Goal: Transaction & Acquisition: Purchase product/service

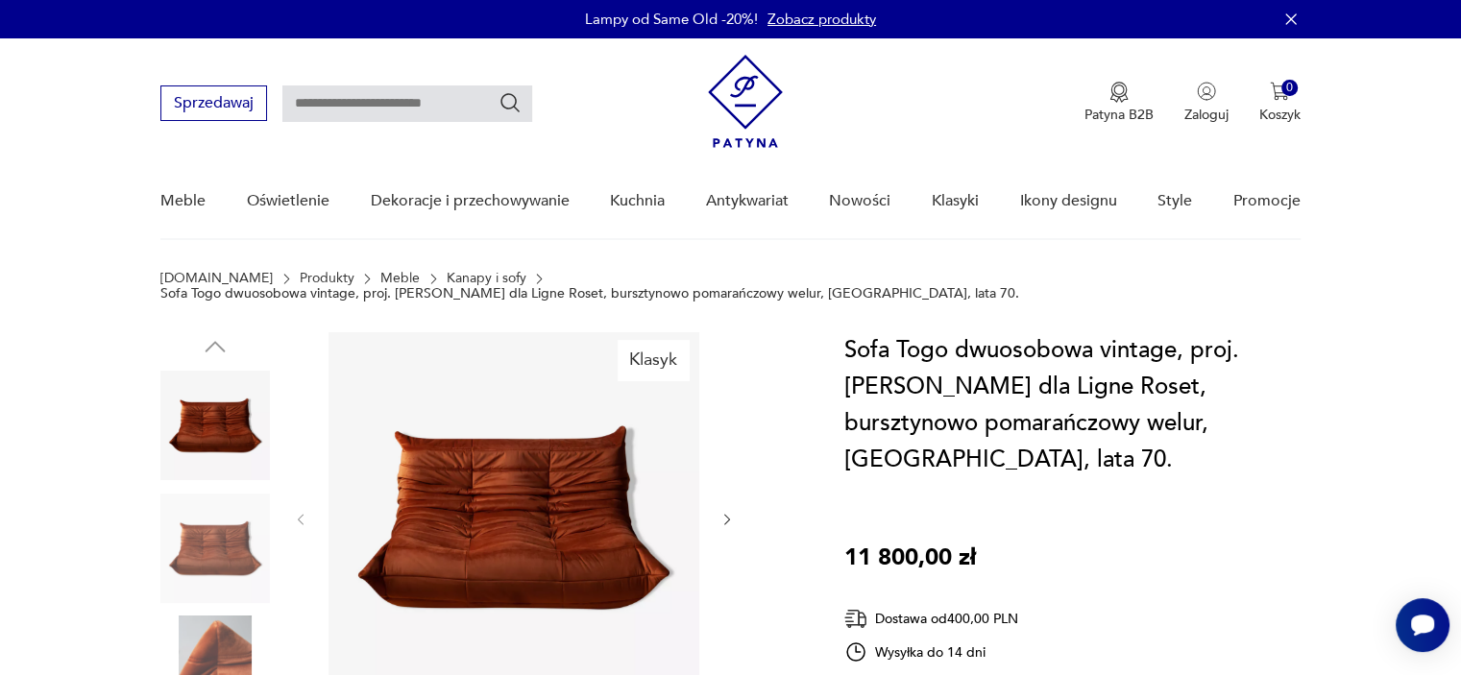
click at [214, 517] on img at bounding box center [214, 548] width 109 height 109
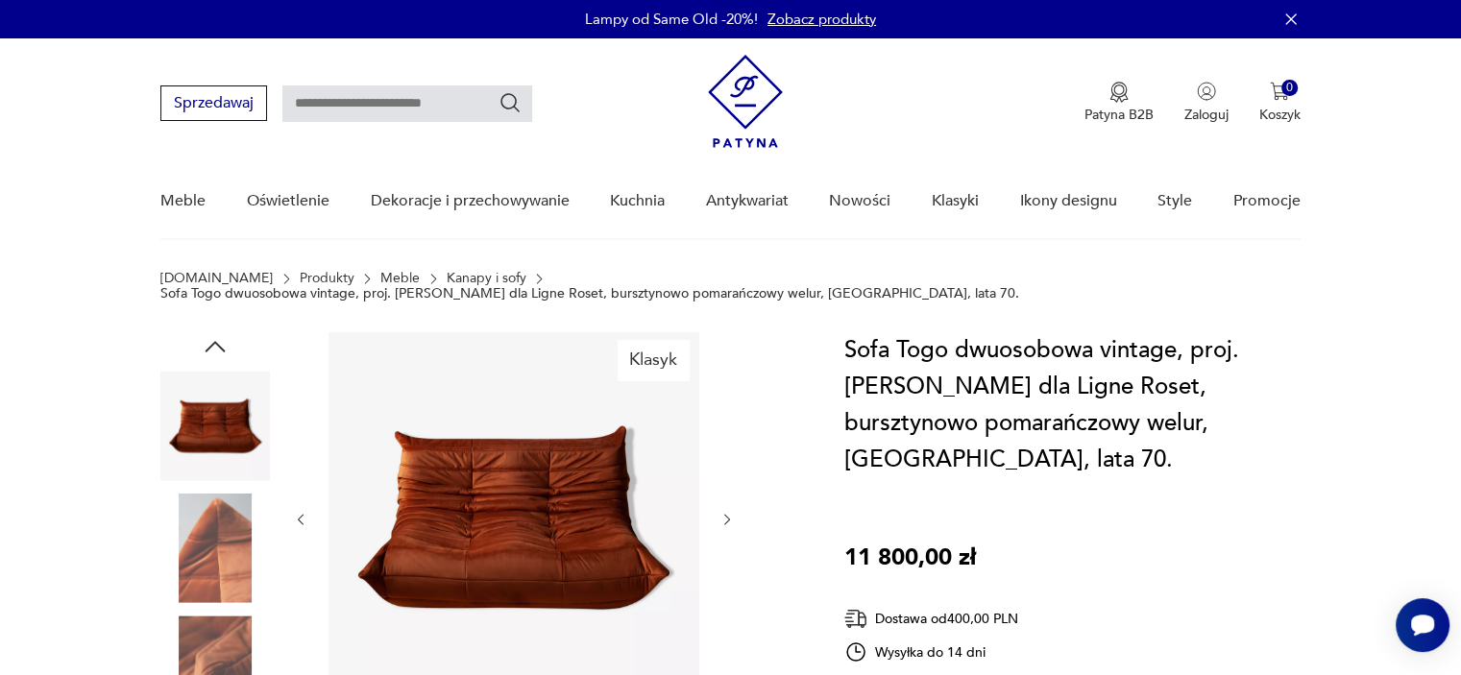
click at [214, 534] on img at bounding box center [214, 548] width 109 height 109
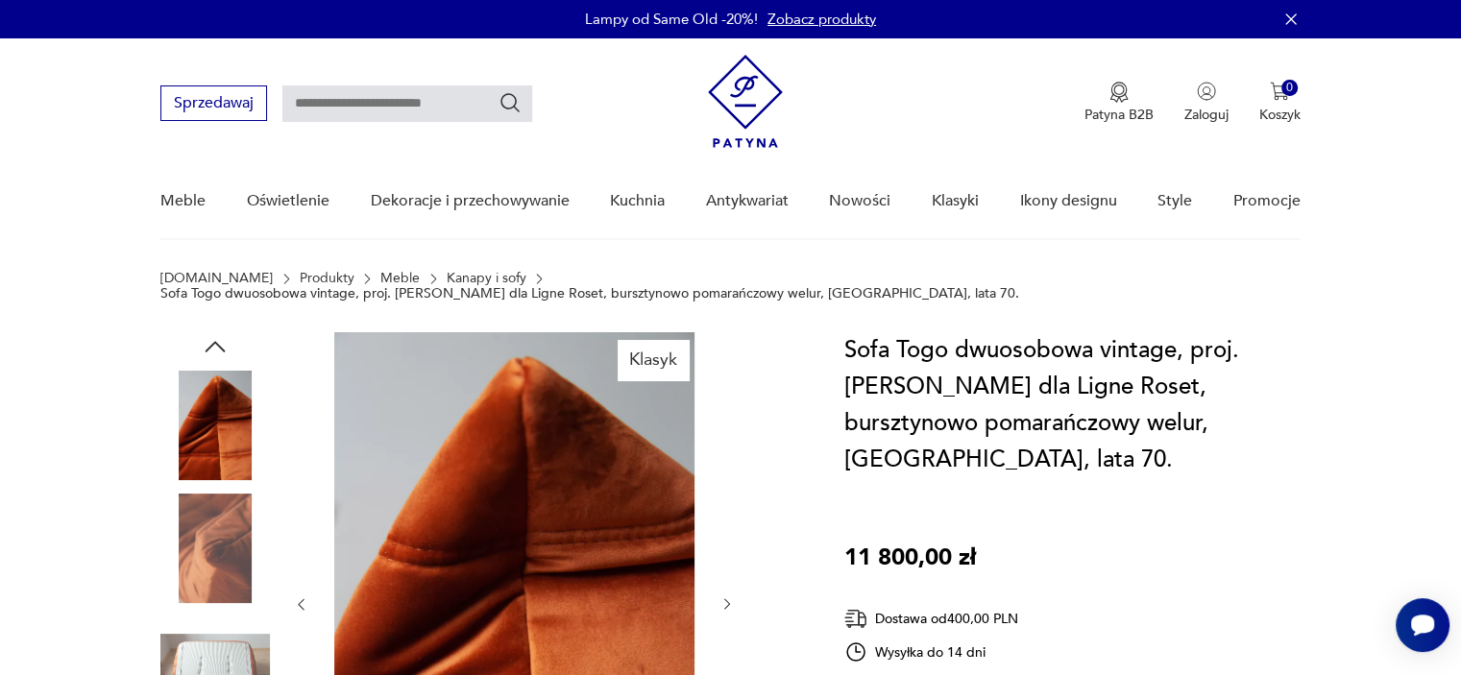
click at [214, 534] on img at bounding box center [214, 548] width 109 height 109
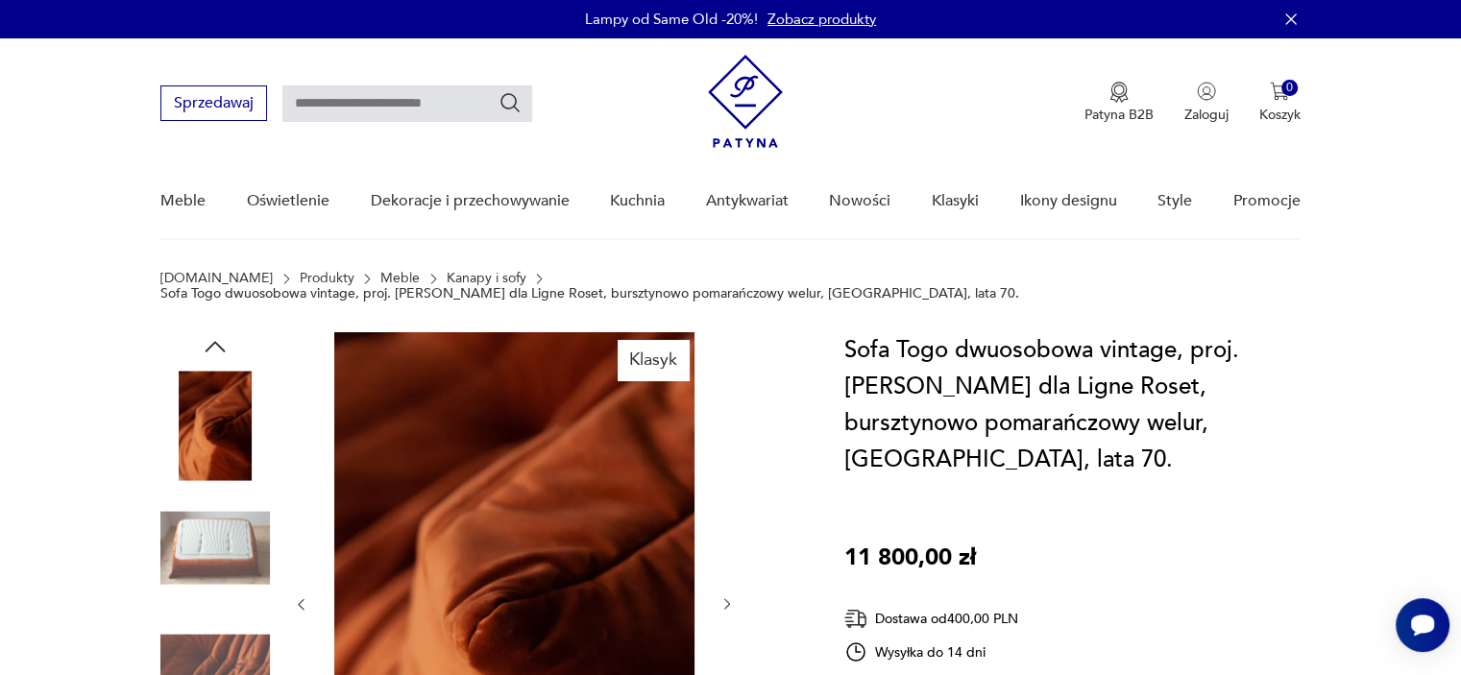
click at [213, 533] on img at bounding box center [214, 548] width 109 height 109
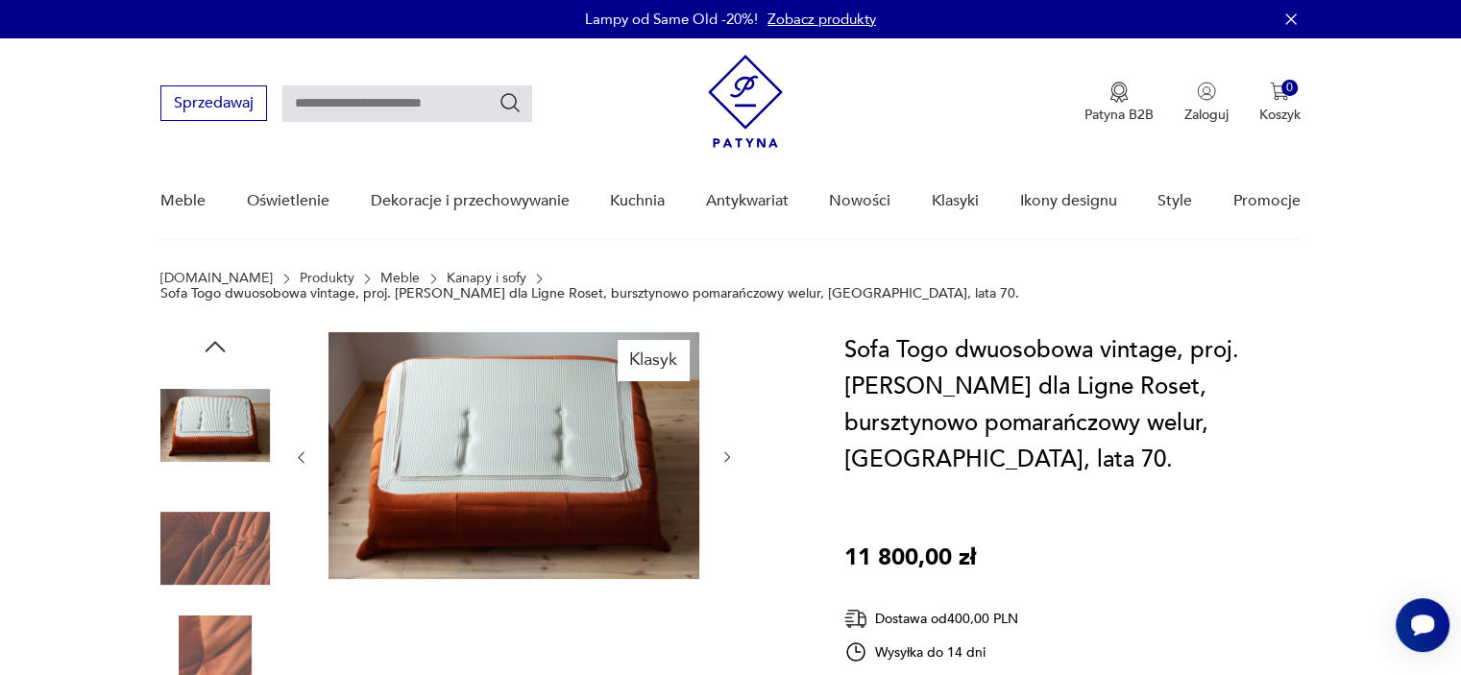
click at [213, 533] on img at bounding box center [214, 548] width 109 height 109
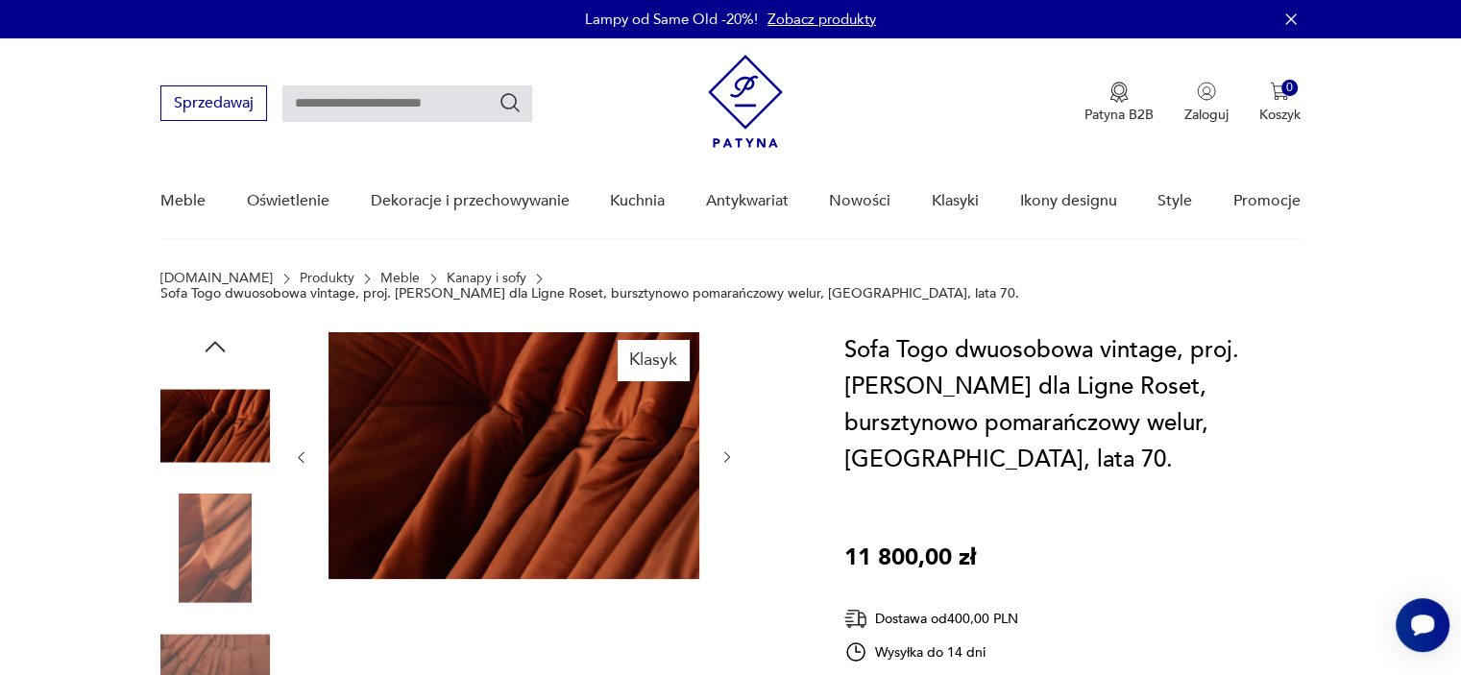
click at [213, 533] on img at bounding box center [214, 548] width 109 height 109
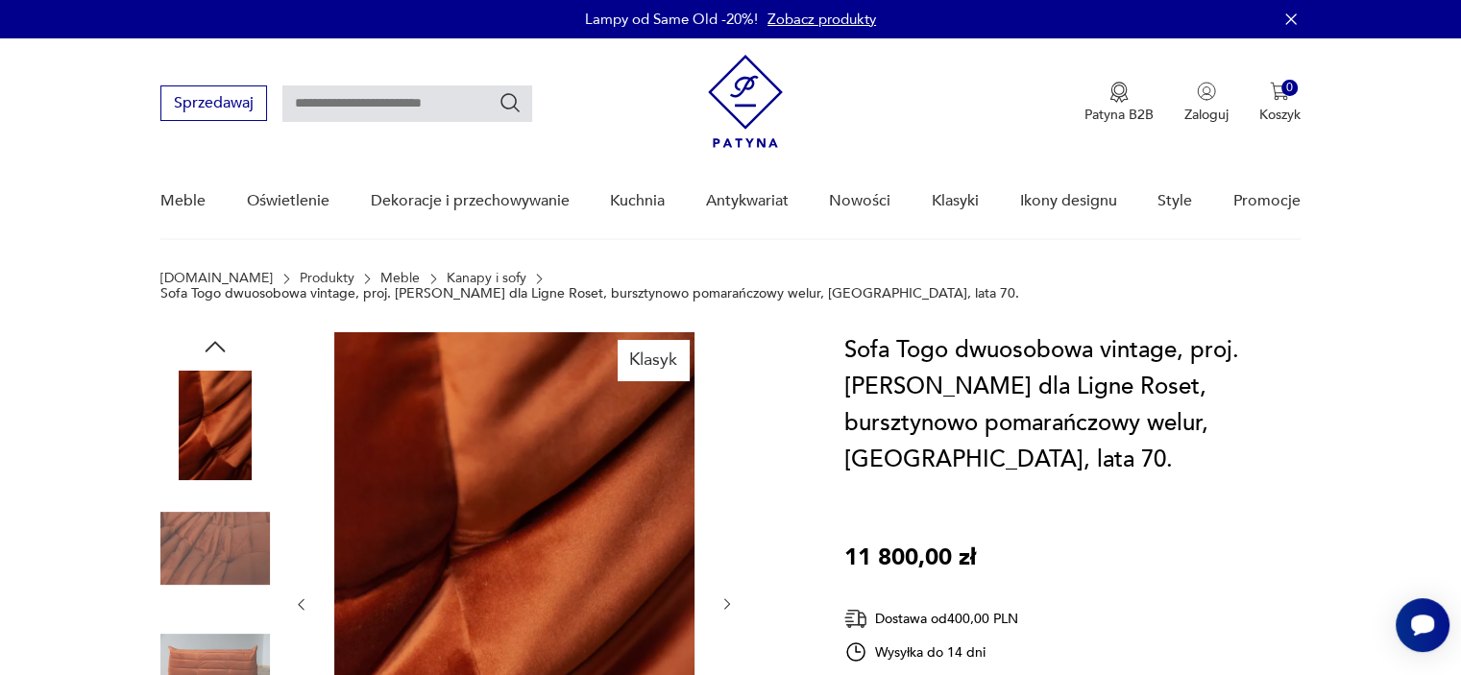
click at [213, 533] on img at bounding box center [214, 548] width 109 height 109
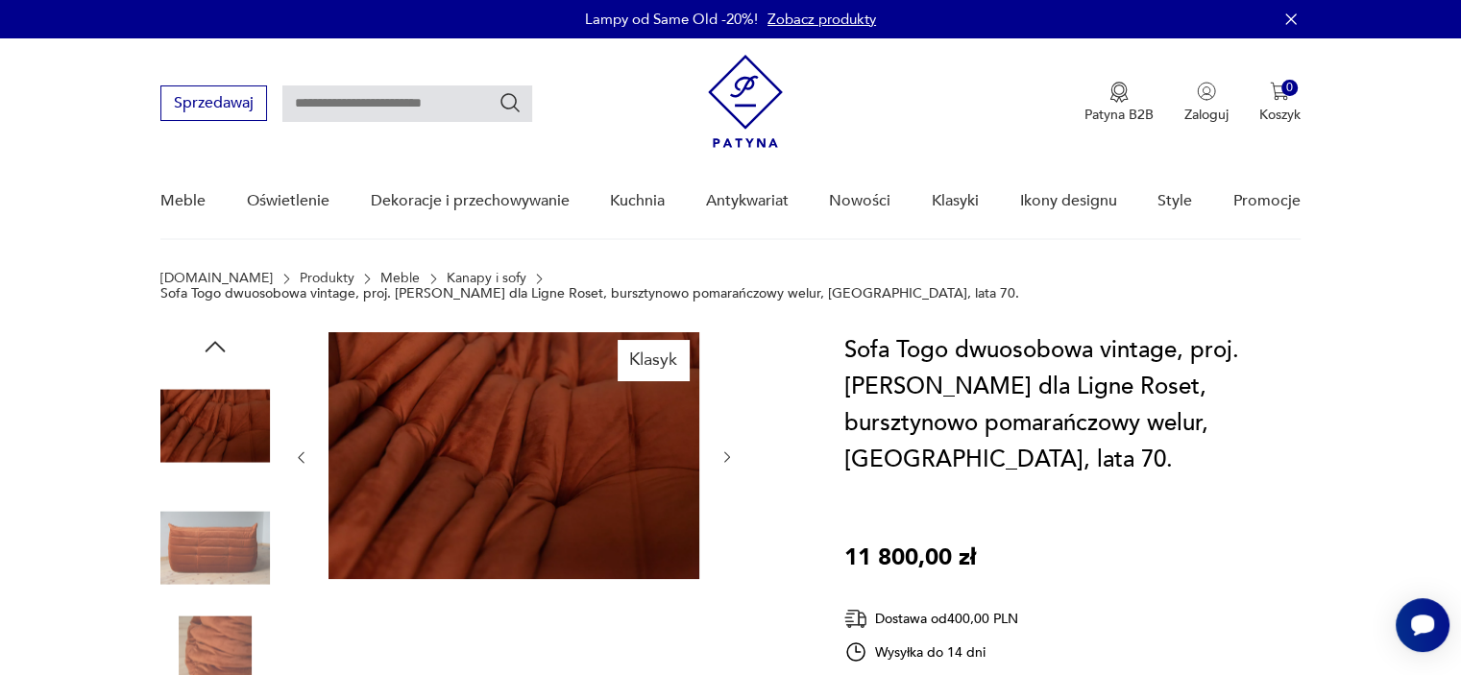
click at [216, 621] on img at bounding box center [214, 670] width 109 height 109
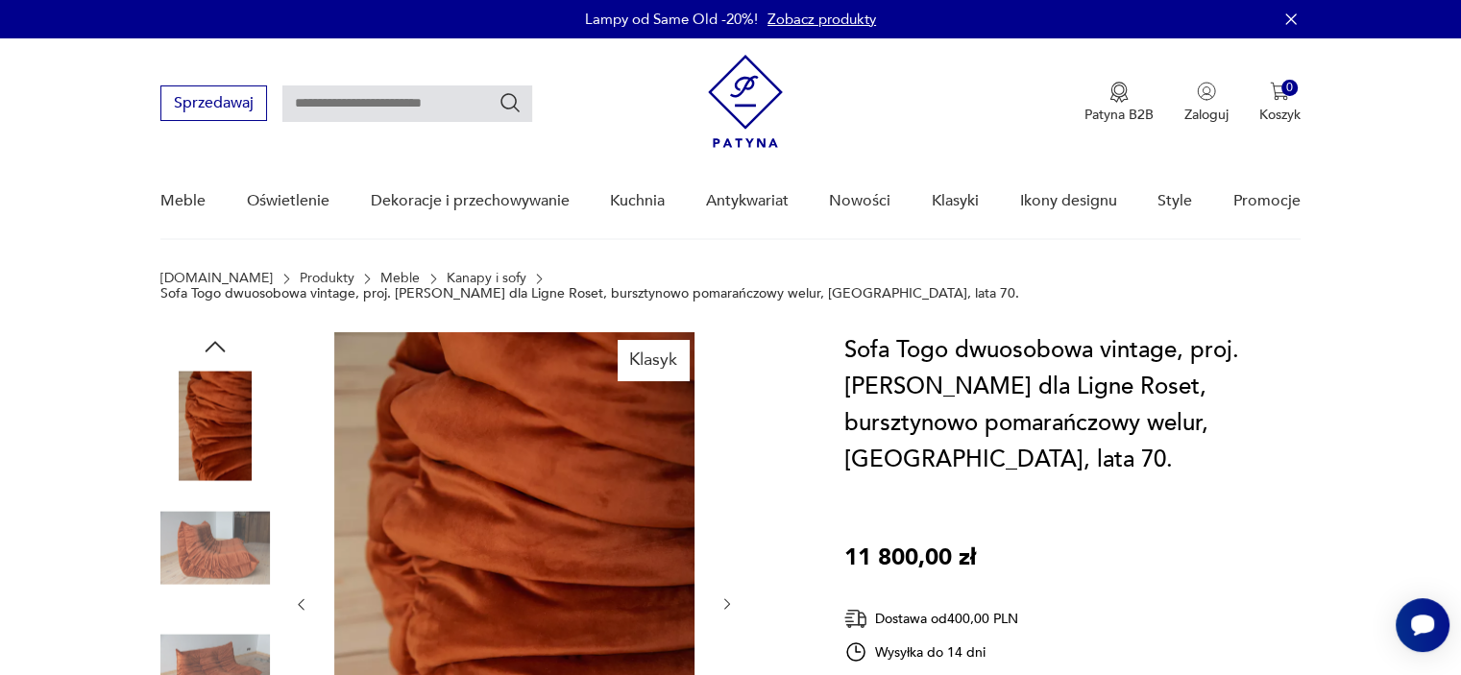
click at [251, 522] on img at bounding box center [214, 548] width 109 height 109
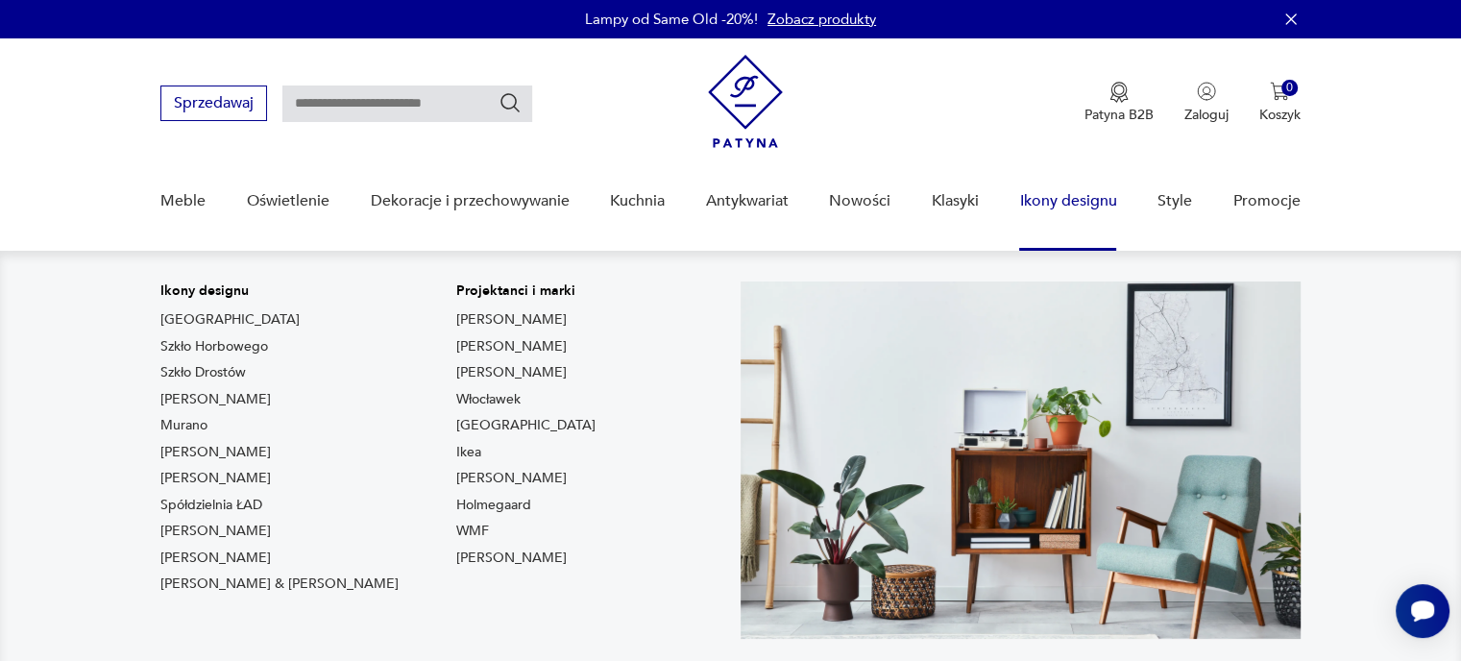
click at [181, 321] on link "[GEOGRAPHIC_DATA]" at bounding box center [229, 319] width 139 height 19
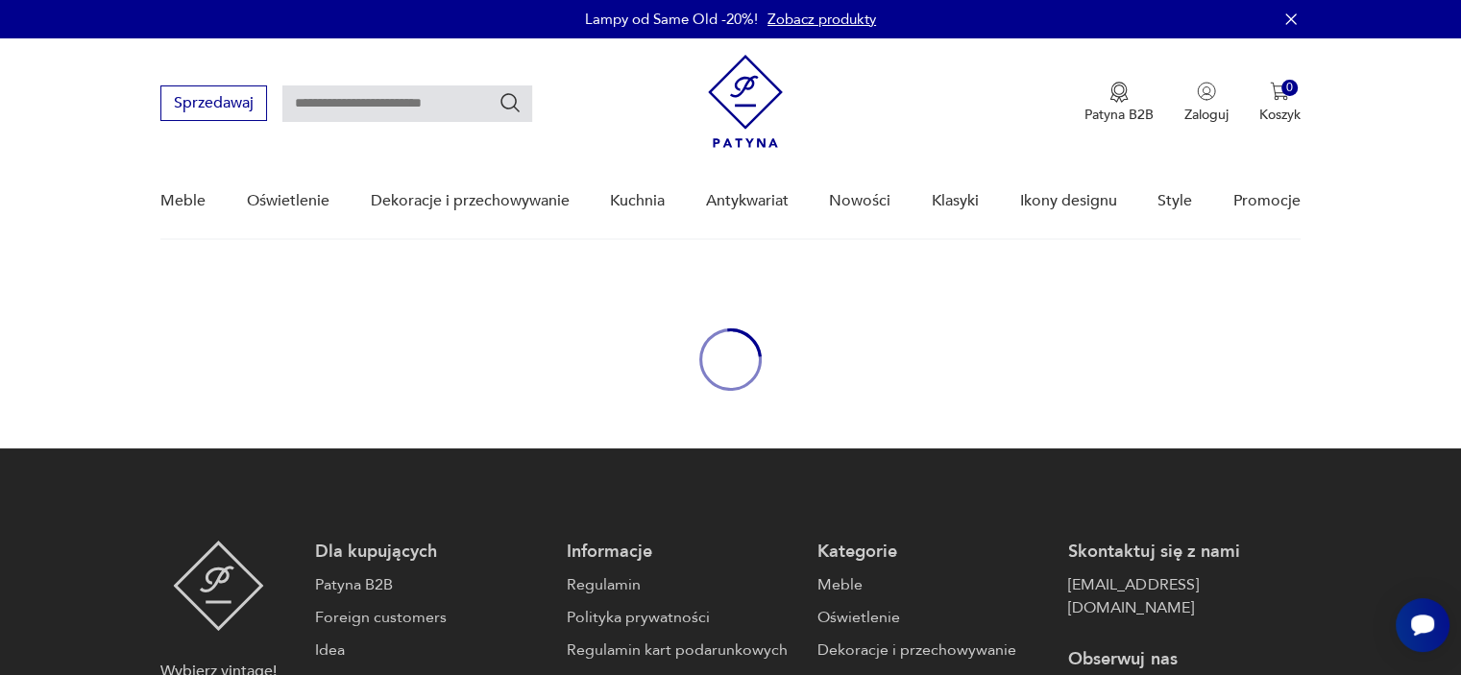
type input "****"
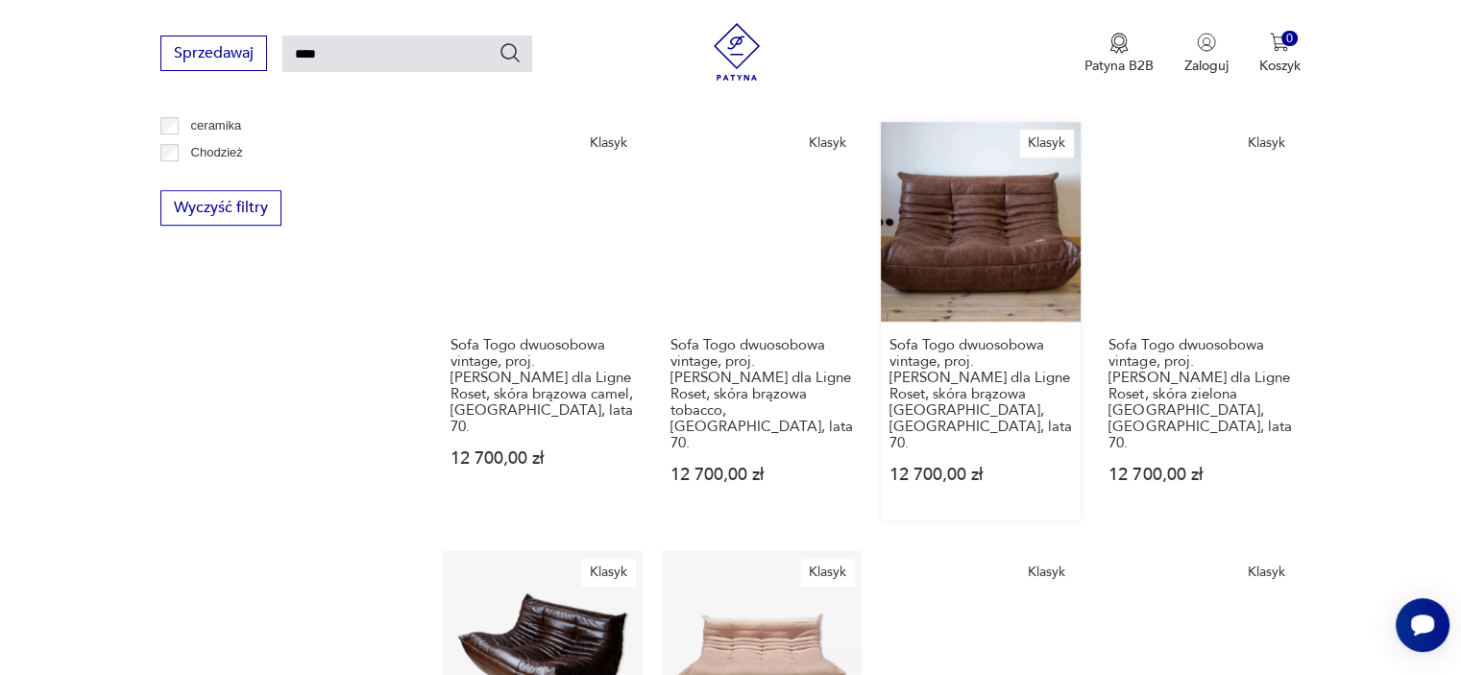
scroll to position [1142, 0]
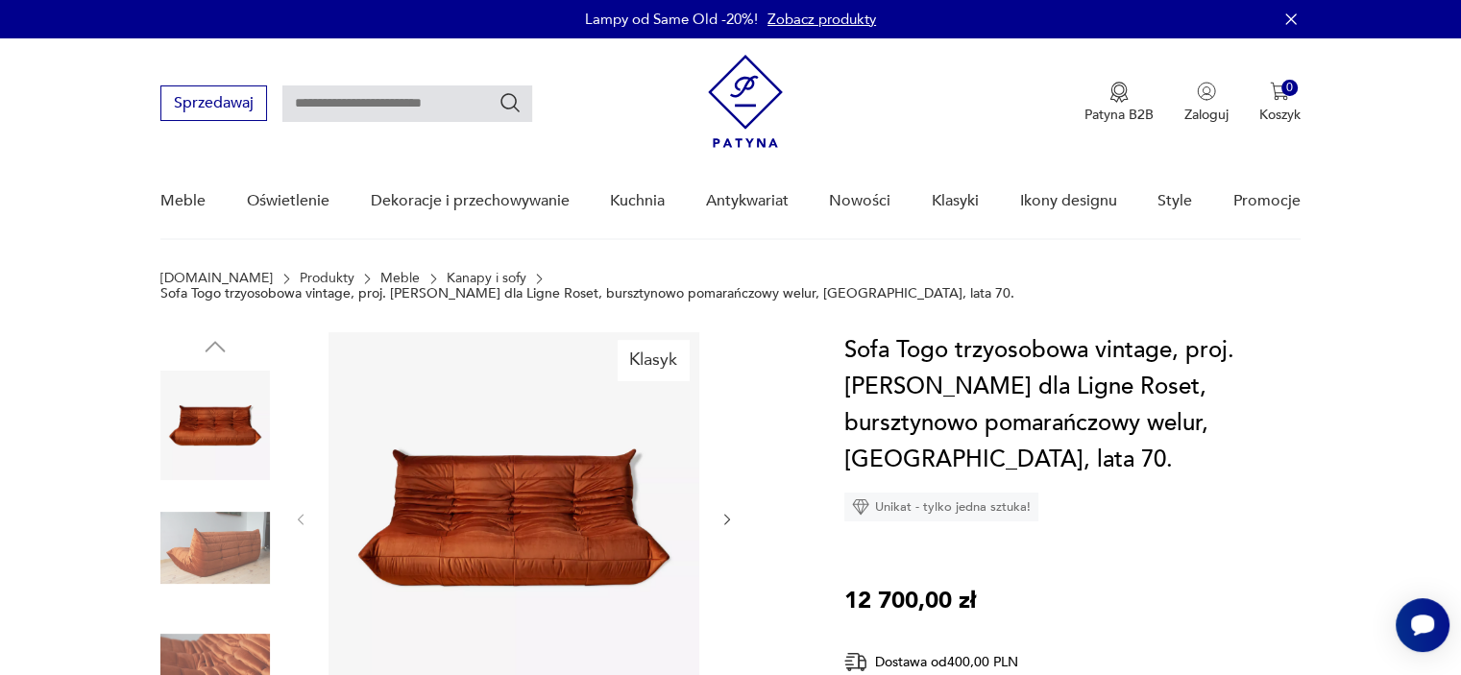
click at [726, 514] on icon "button" at bounding box center [727, 520] width 6 height 12
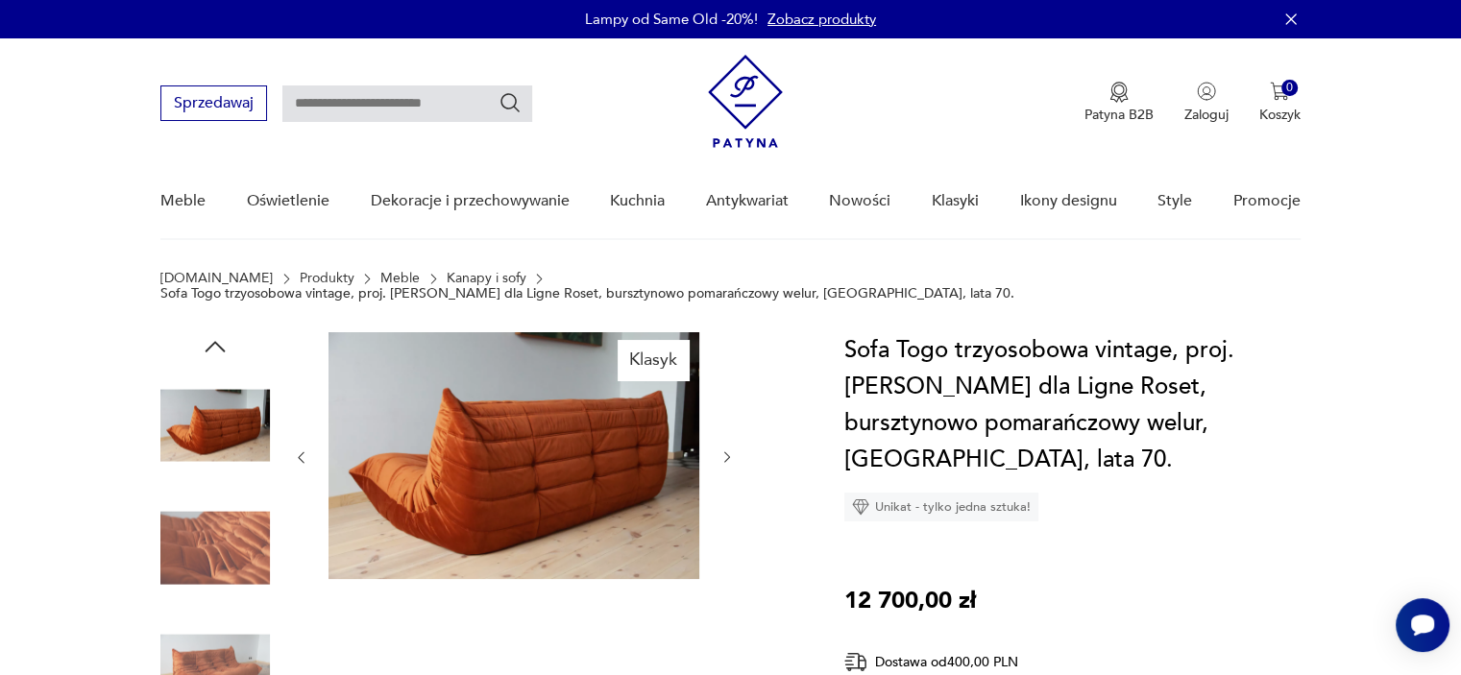
click at [726, 506] on div at bounding box center [514, 457] width 442 height 251
click at [724, 449] on icon "button" at bounding box center [727, 457] width 16 height 16
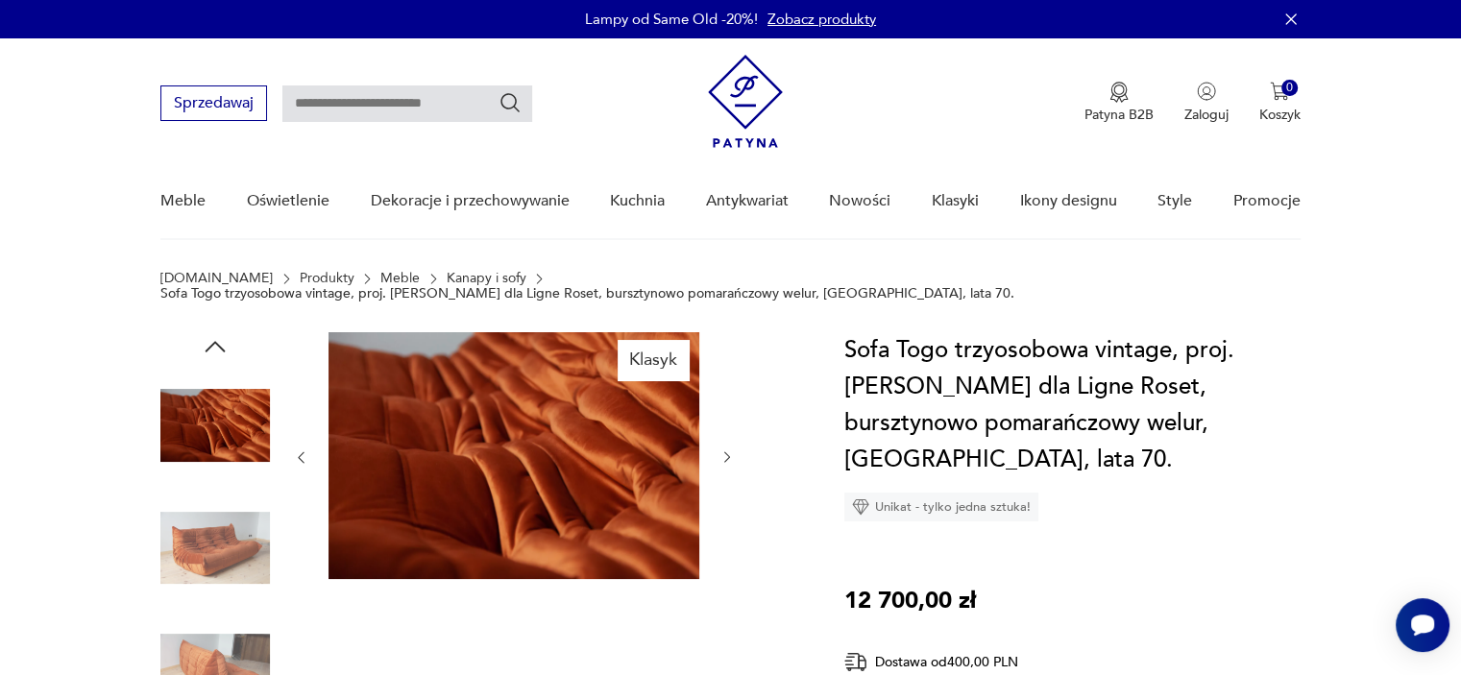
click at [725, 449] on icon "button" at bounding box center [727, 457] width 16 height 16
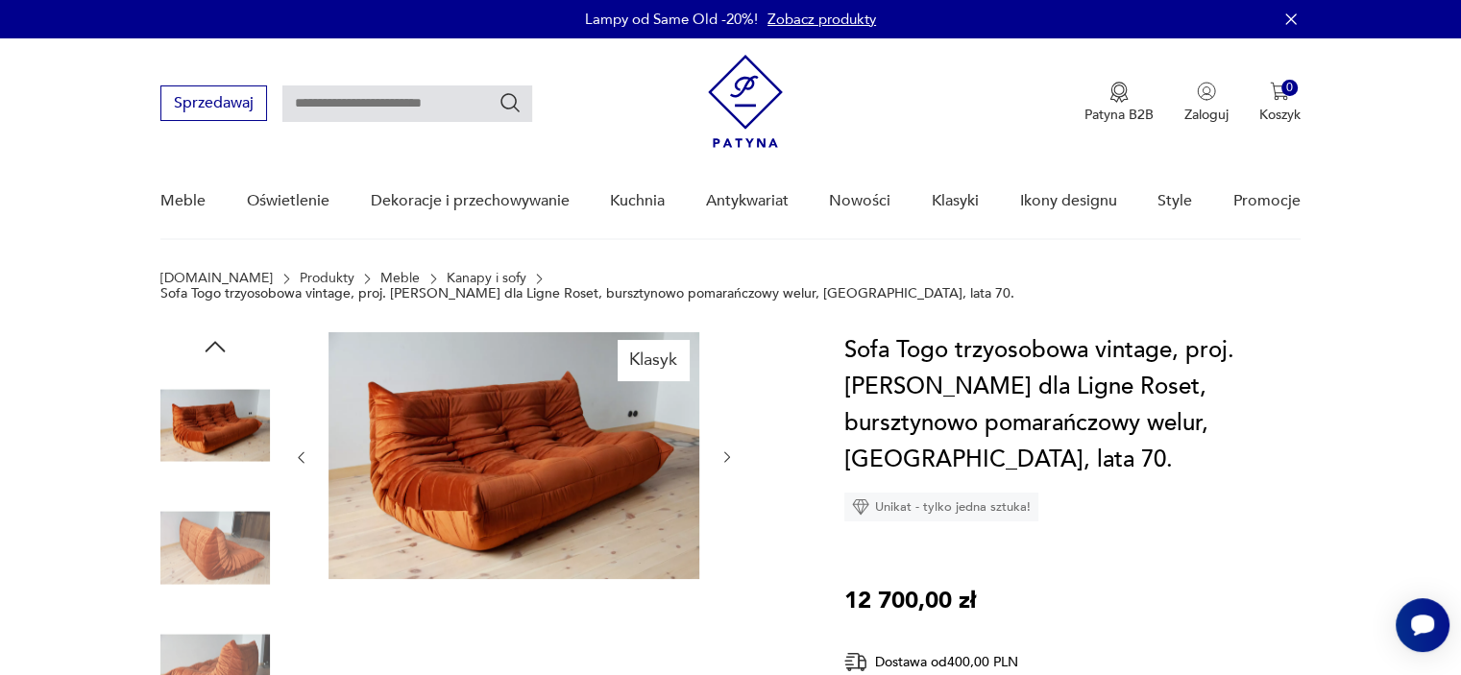
click at [725, 449] on icon "button" at bounding box center [727, 457] width 16 height 16
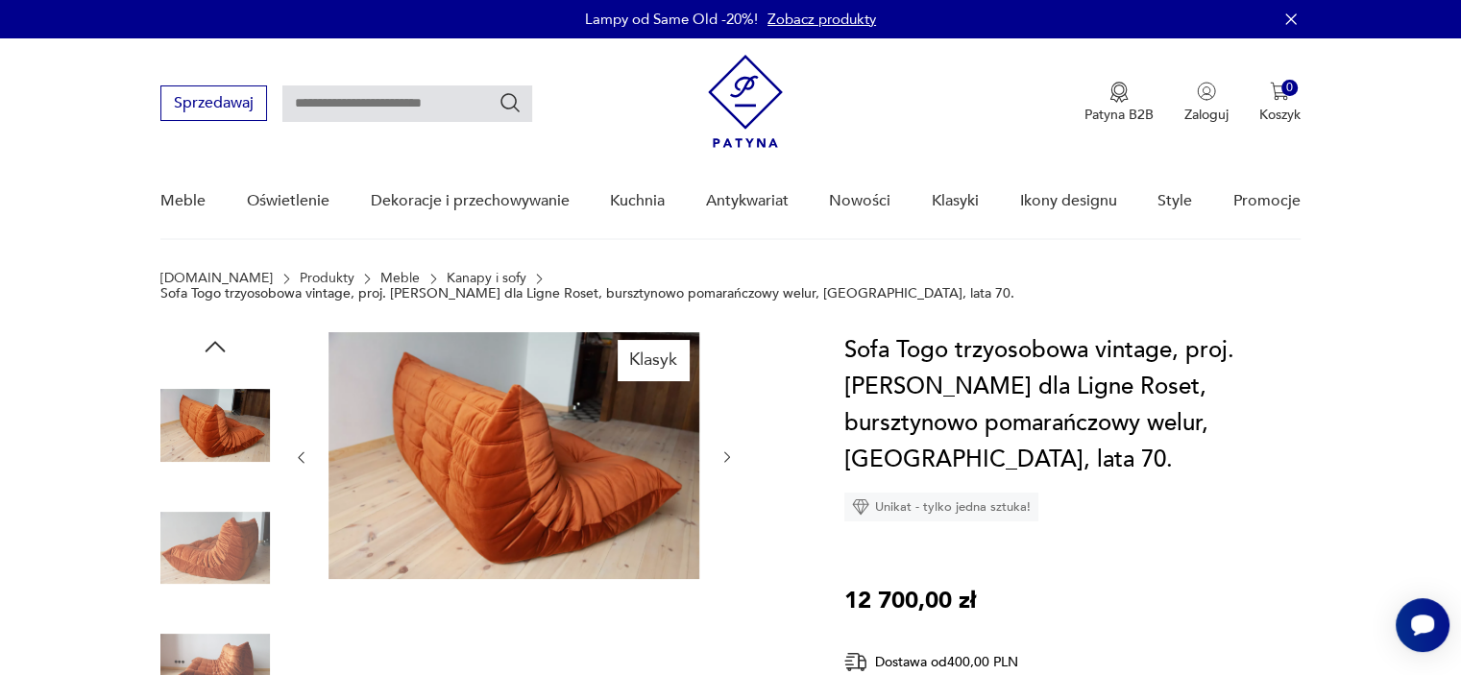
click at [728, 449] on icon "button" at bounding box center [727, 457] width 16 height 16
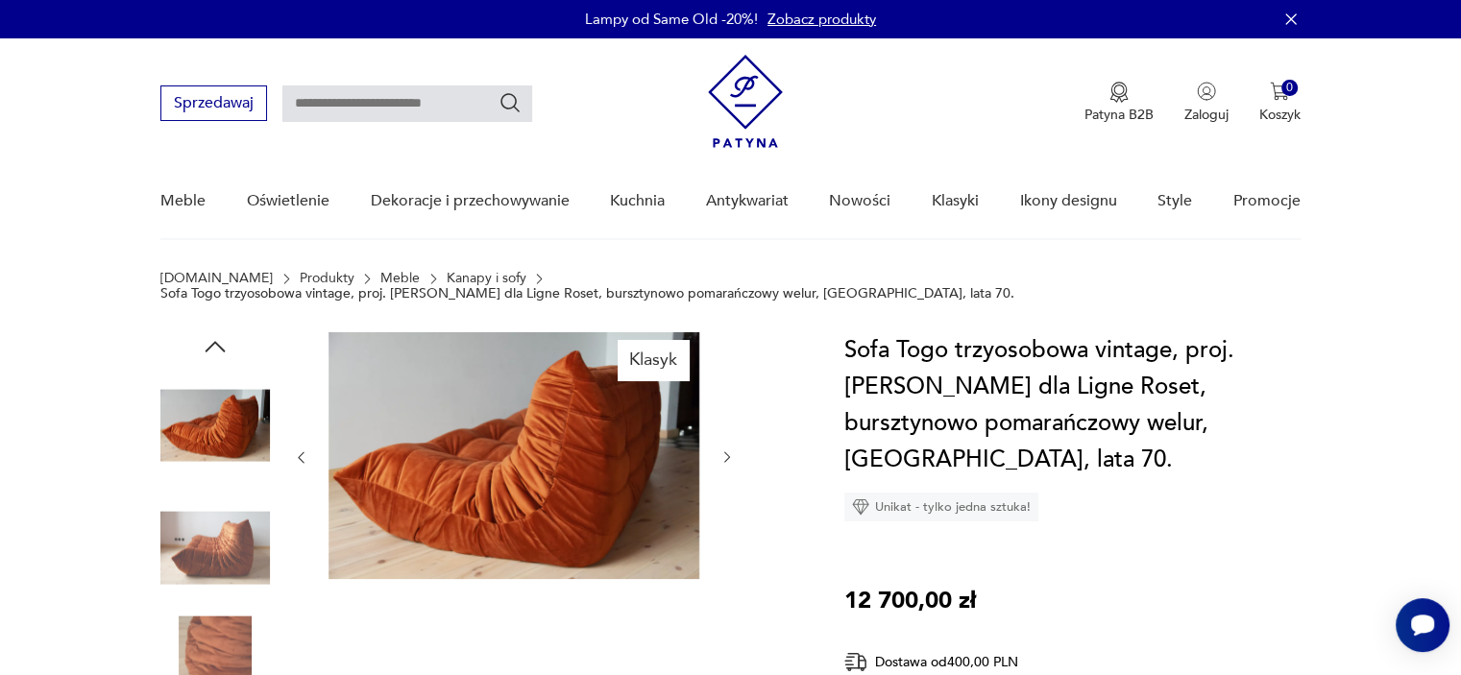
click at [728, 449] on icon "button" at bounding box center [727, 457] width 16 height 16
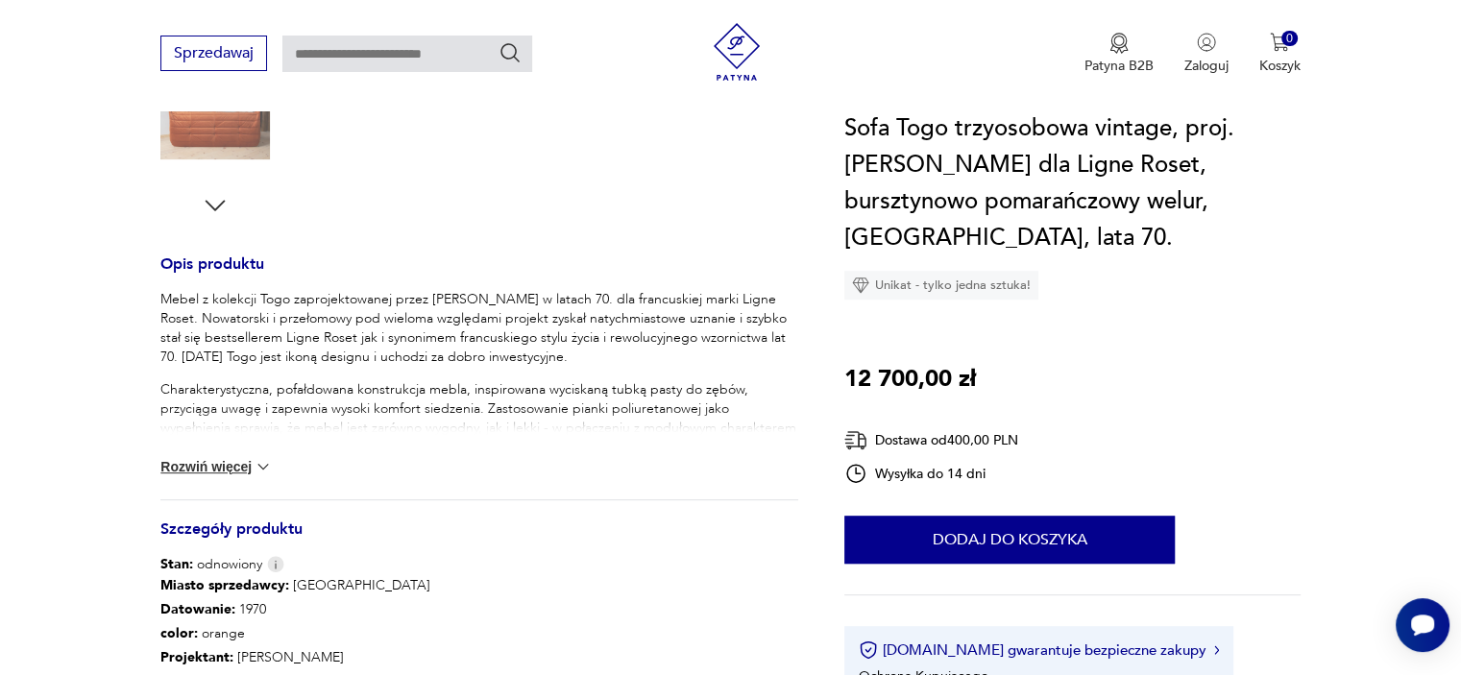
scroll to position [672, 0]
drag, startPoint x: 259, startPoint y: 445, endPoint x: 296, endPoint y: 468, distance: 43.2
click at [259, 454] on img at bounding box center [263, 463] width 19 height 19
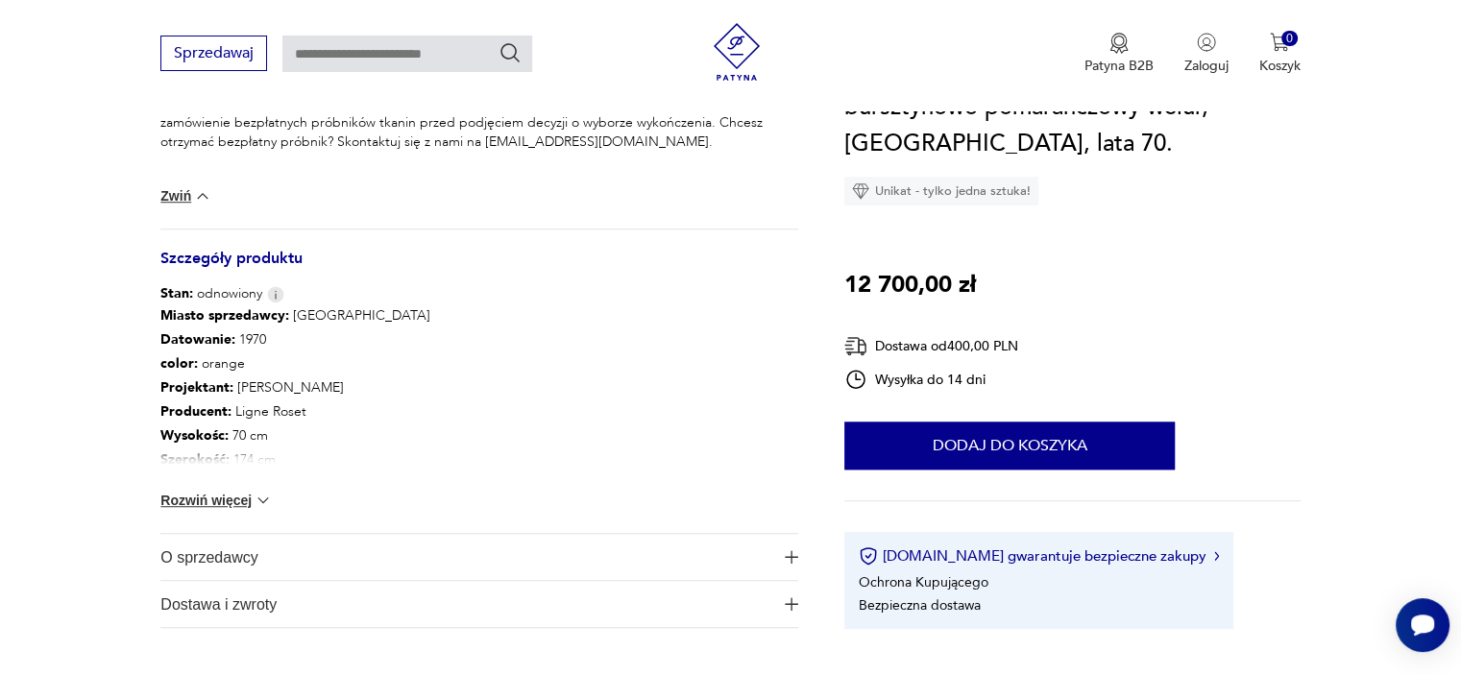
scroll to position [1345, 0]
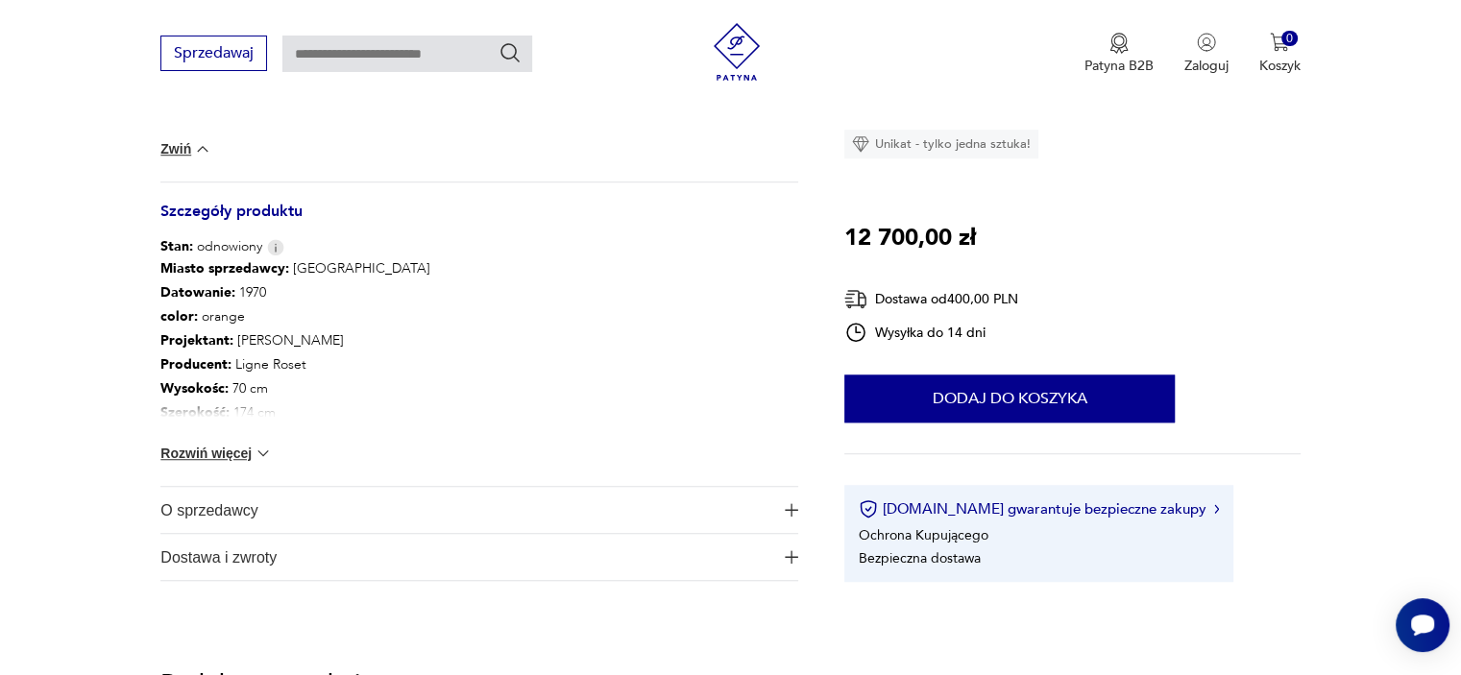
click at [230, 444] on button "Rozwiń więcej" at bounding box center [215, 453] width 111 height 19
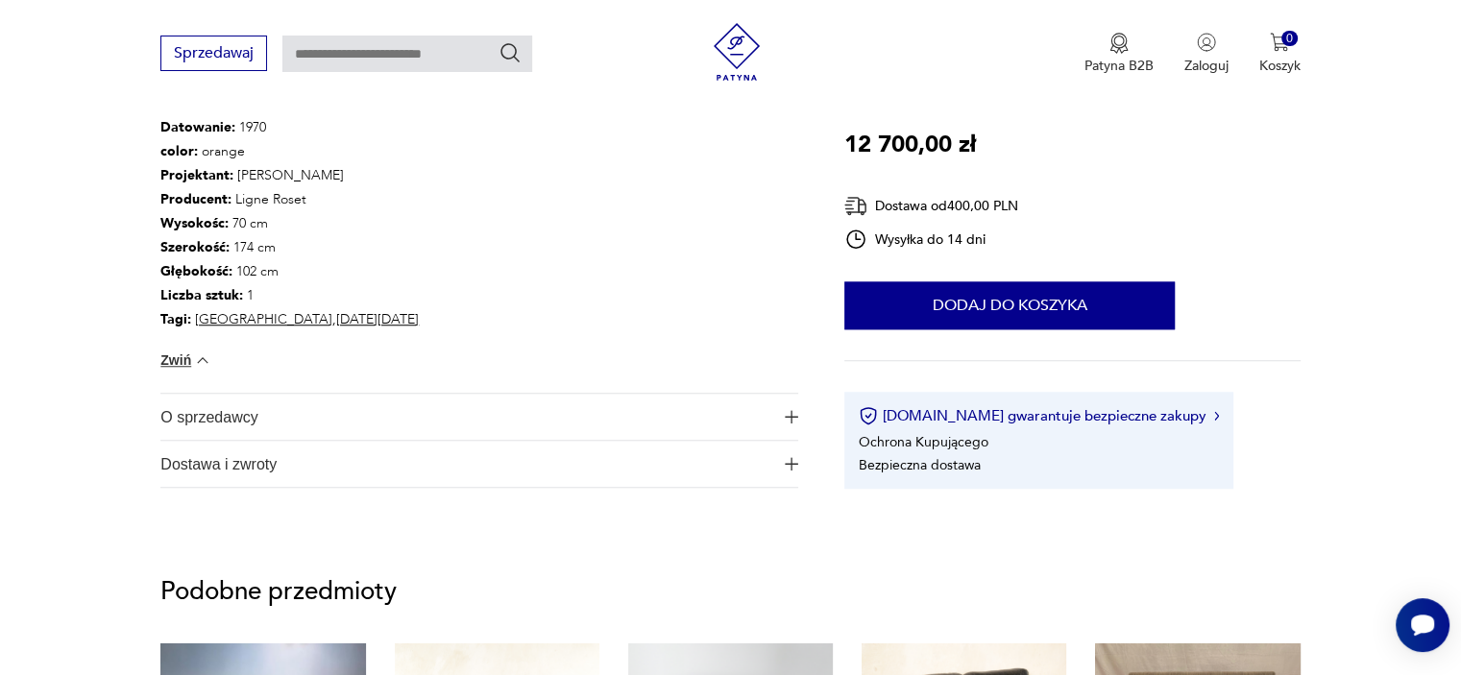
scroll to position [1537, 0]
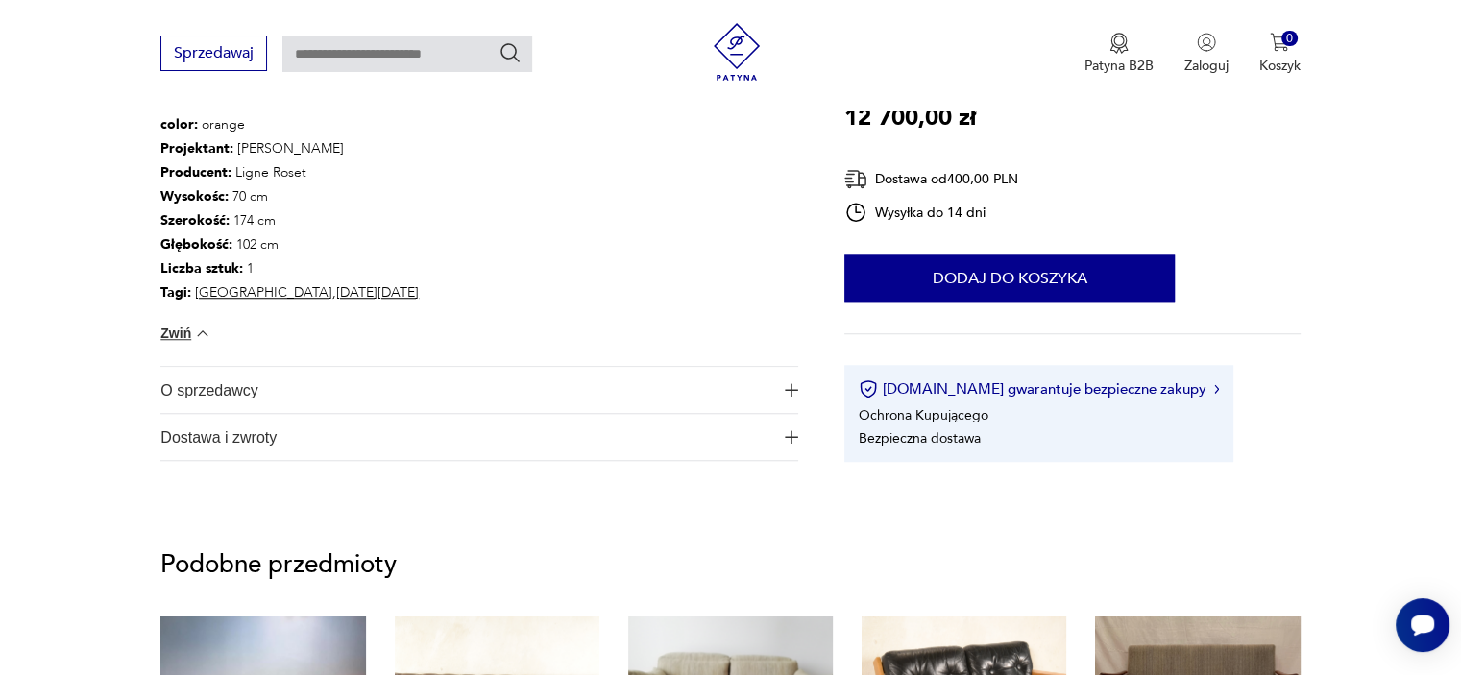
click at [788, 383] on img "button" at bounding box center [791, 389] width 13 height 13
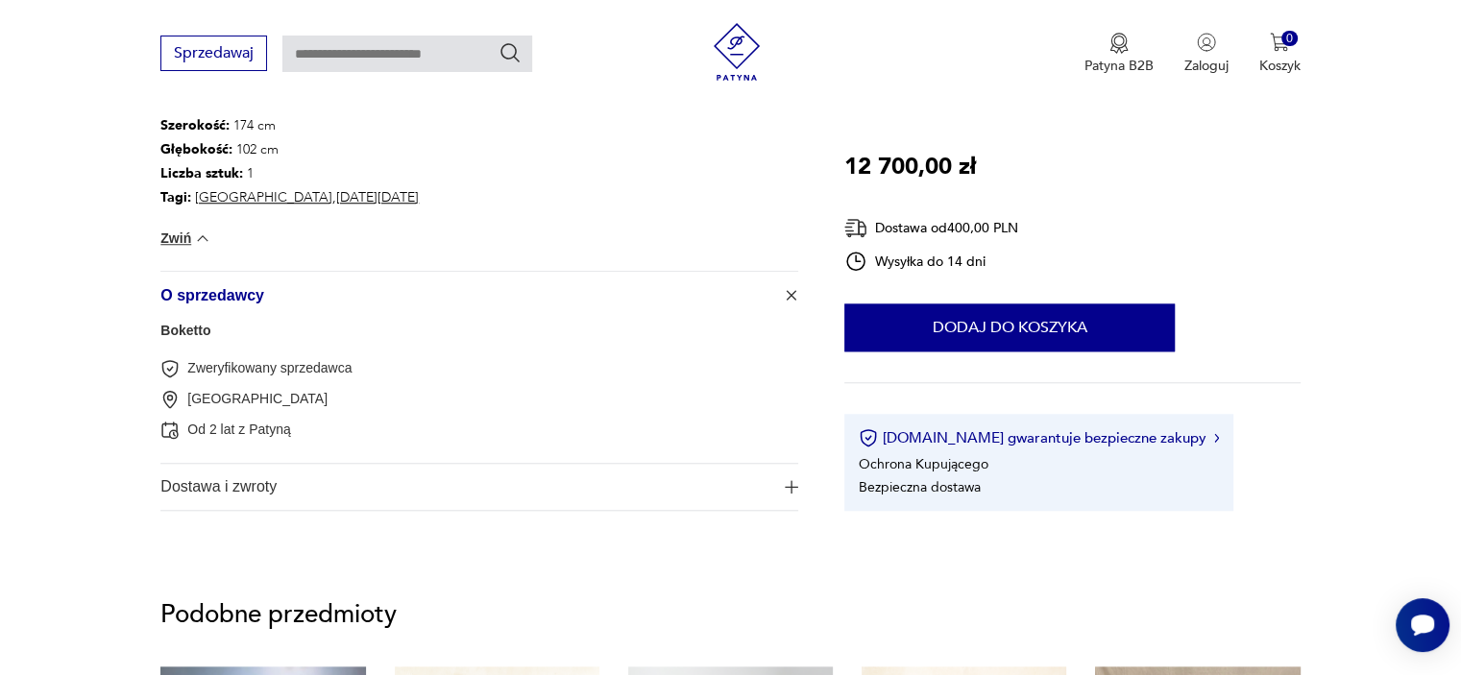
scroll to position [1633, 0]
click at [790, 479] on img "button" at bounding box center [791, 485] width 13 height 13
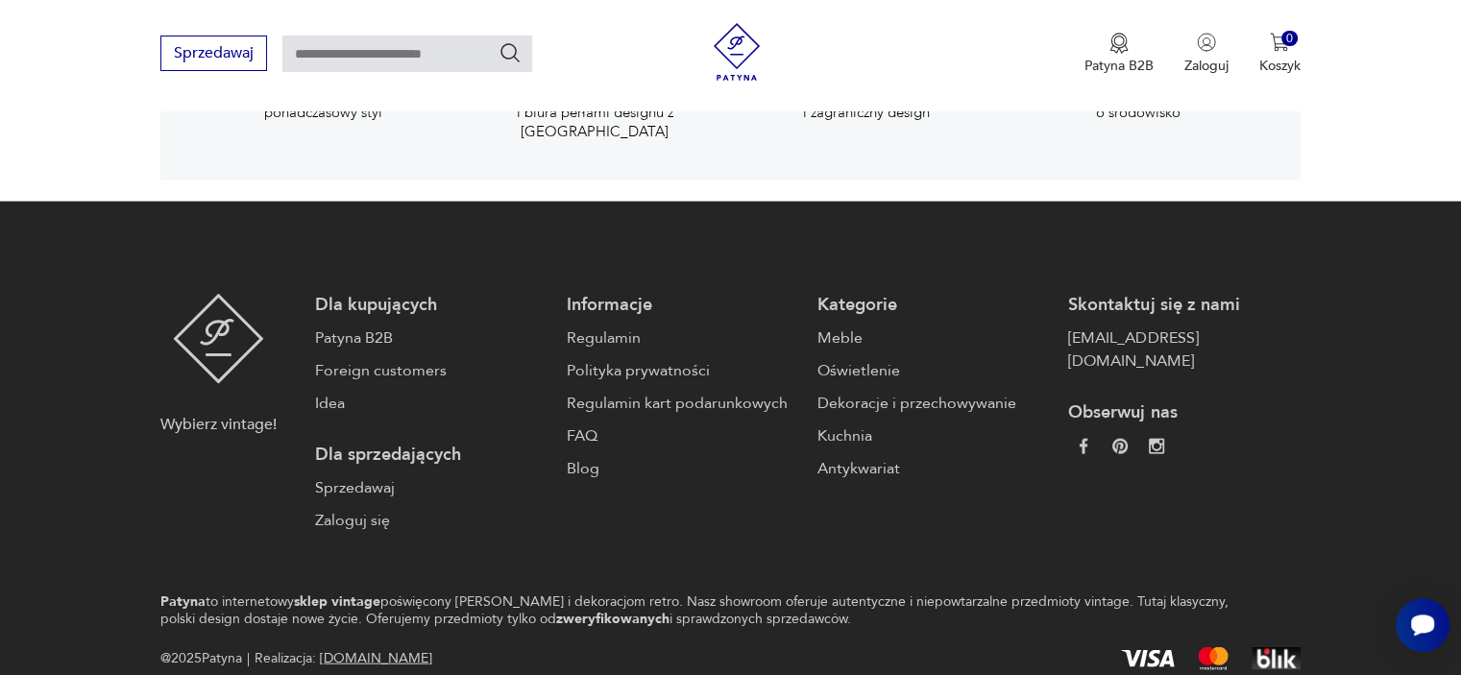
scroll to position [4147, 0]
